Goal: Information Seeking & Learning: Find specific page/section

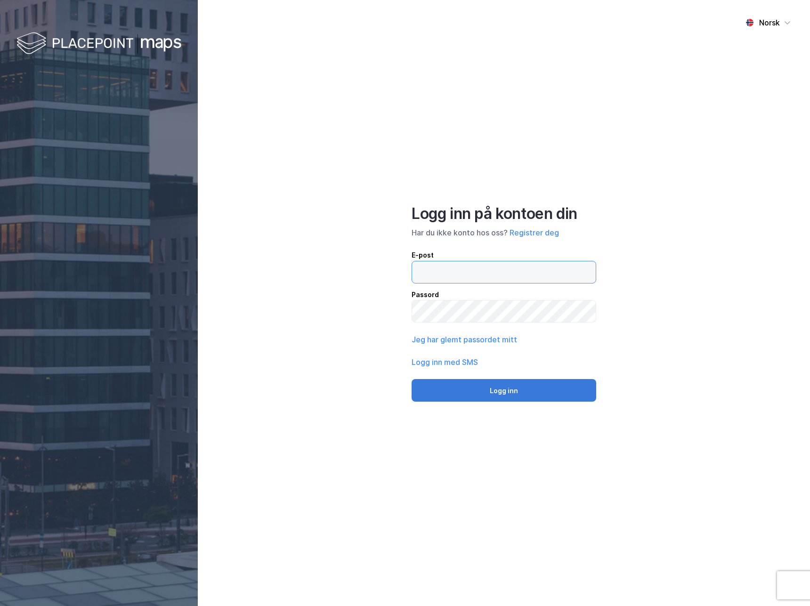
type input "[EMAIL_ADDRESS][DOMAIN_NAME]"
click at [513, 397] on button "Logg inn" at bounding box center [504, 390] width 185 height 23
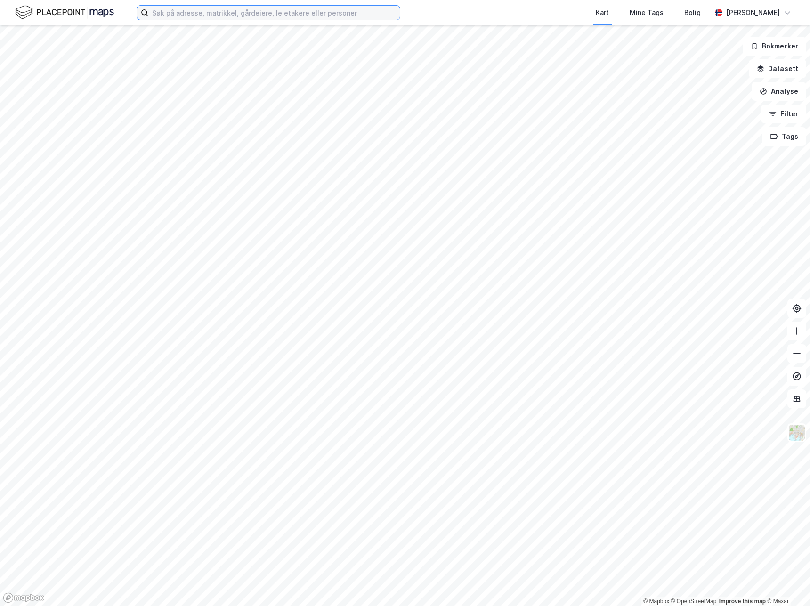
click at [241, 16] on input at bounding box center [274, 13] width 252 height 14
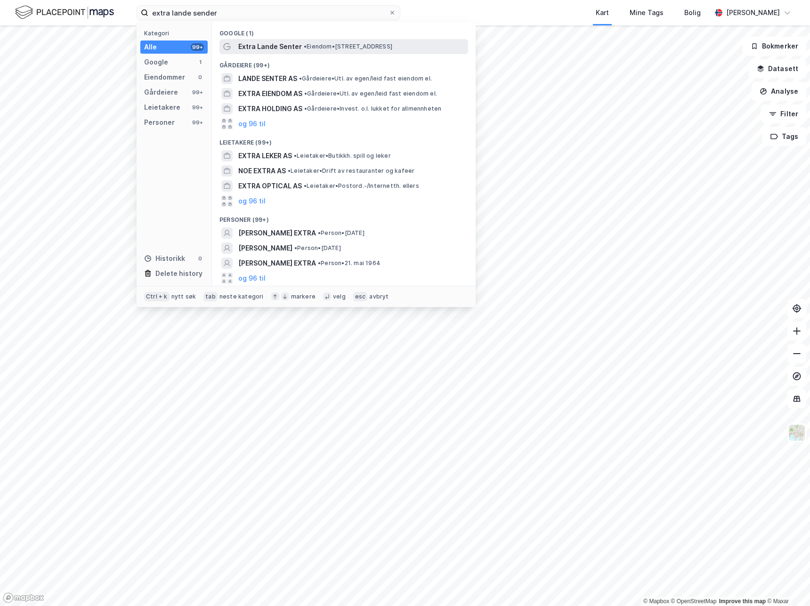
click at [283, 49] on span "Extra Lande Senter" at bounding box center [270, 46] width 64 height 11
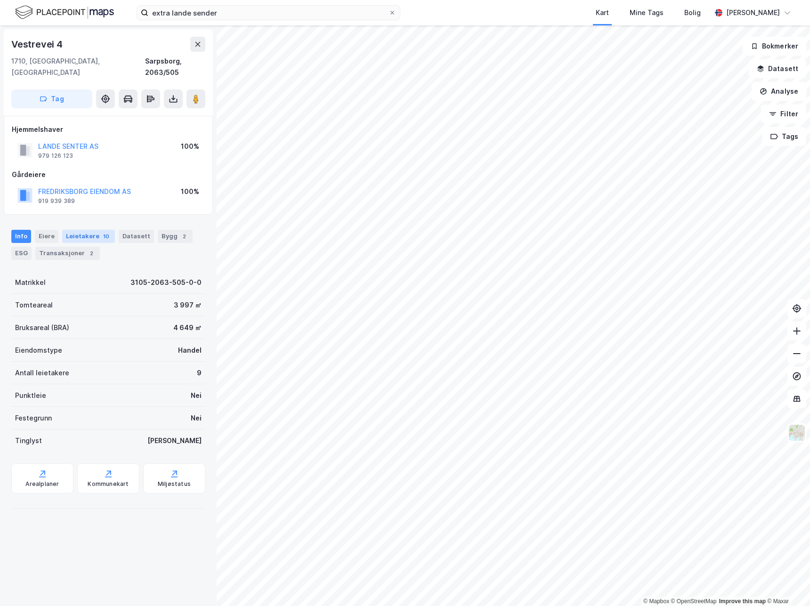
click at [101, 232] on div "10" at bounding box center [106, 236] width 10 height 9
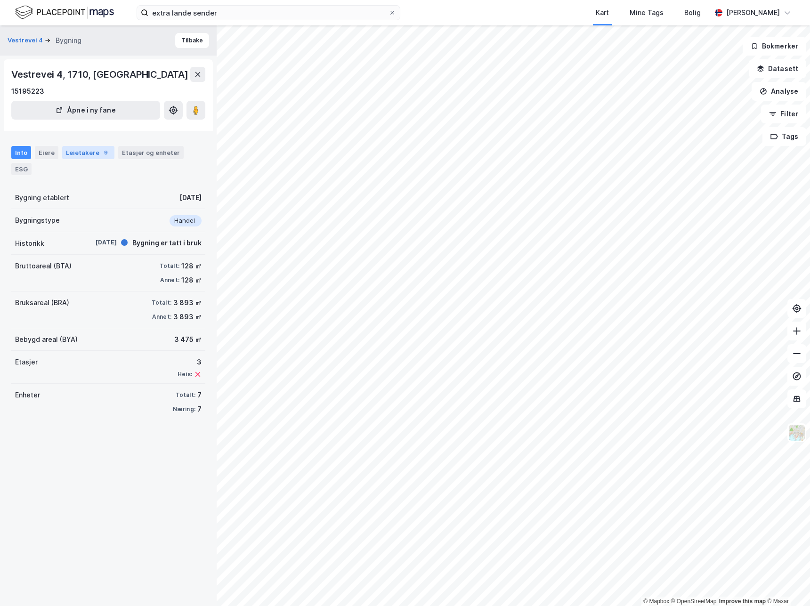
click at [92, 155] on div "Leietakere 9" at bounding box center [88, 152] width 52 height 13
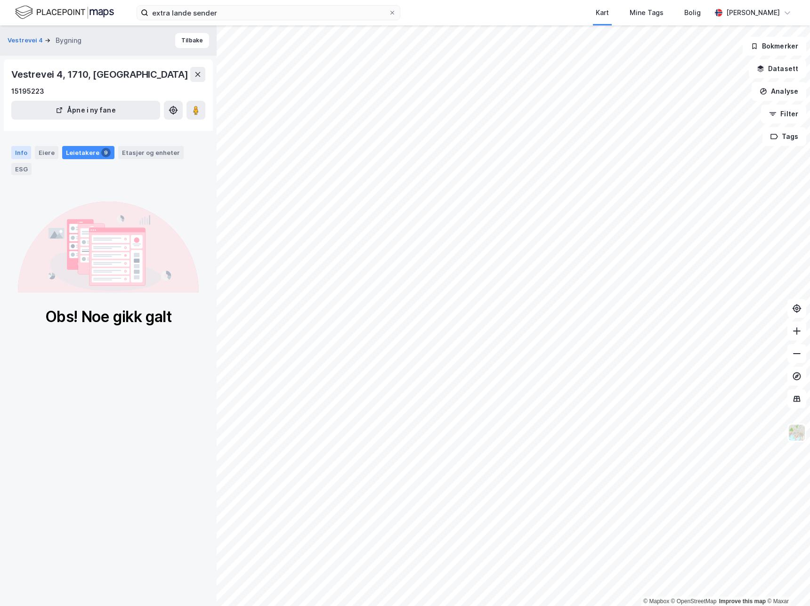
click at [19, 153] on div "Info" at bounding box center [21, 152] width 20 height 13
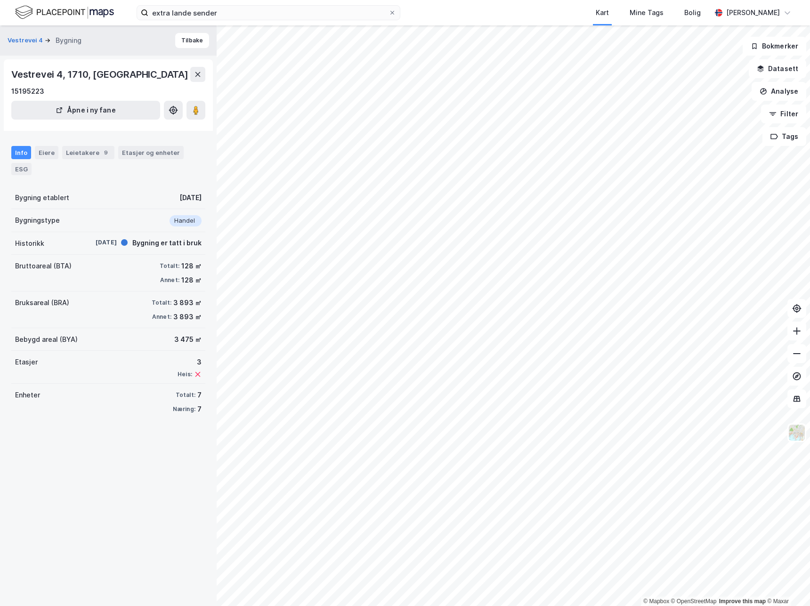
click at [247, 20] on div "extra lande sender Kart Mine Tags Bolig [PERSON_NAME]" at bounding box center [405, 12] width 810 height 25
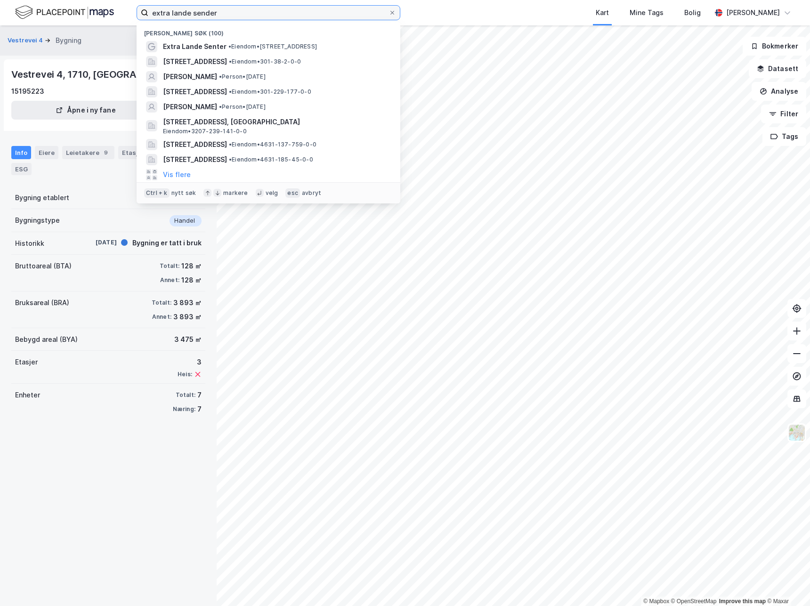
click at [241, 16] on input "extra lande sender" at bounding box center [268, 13] width 240 height 14
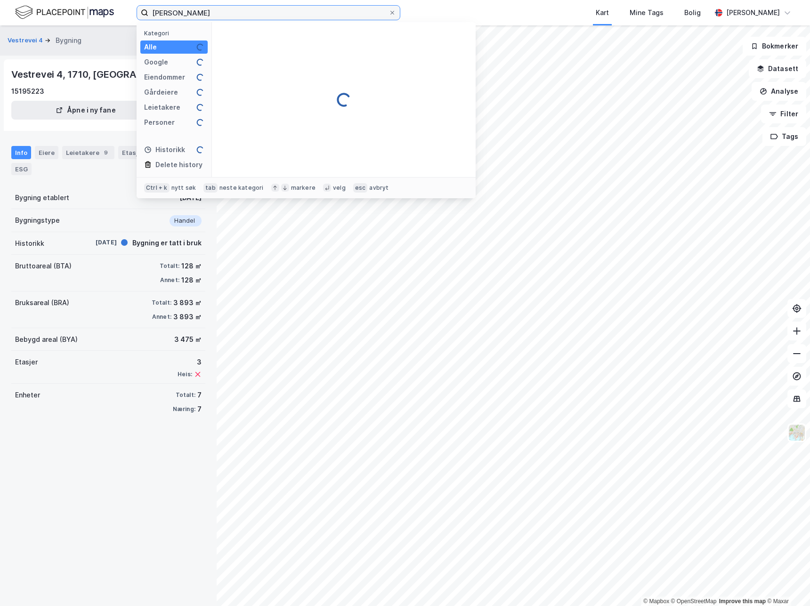
type input "[PERSON_NAME]"
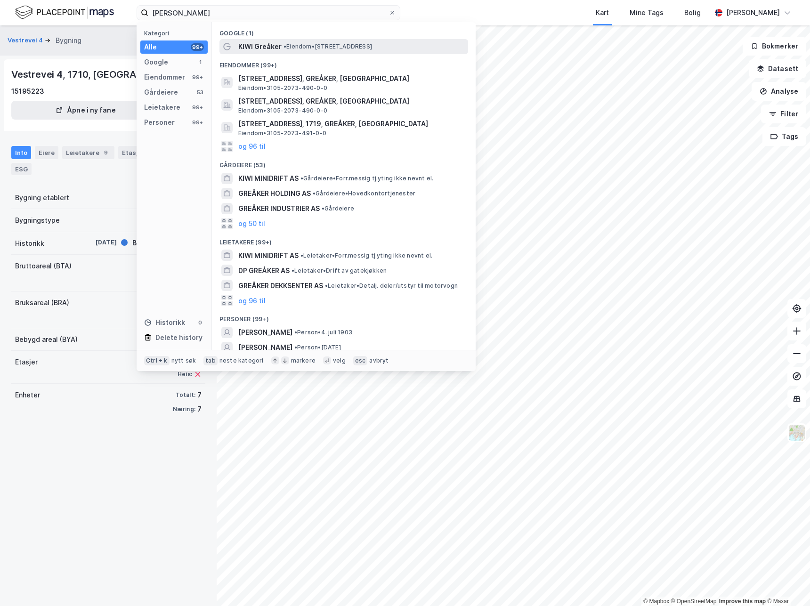
click at [319, 46] on span "• Eiendom • [STREET_ADDRESS]" at bounding box center [328, 47] width 89 height 8
